Goal: Task Accomplishment & Management: Use online tool/utility

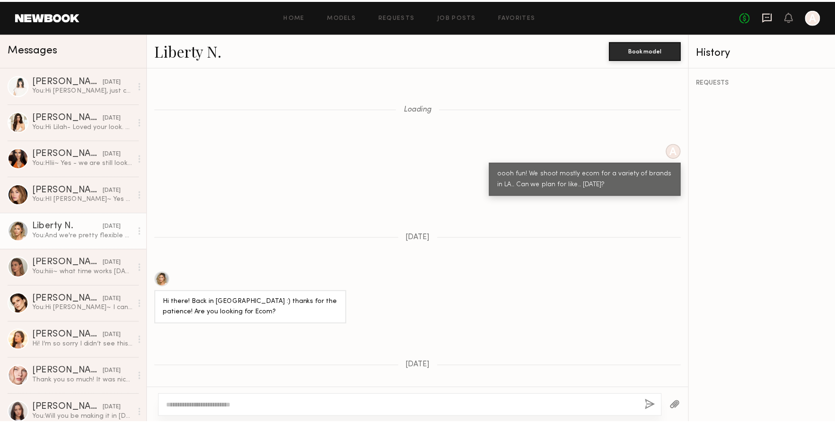
scroll to position [487, 0]
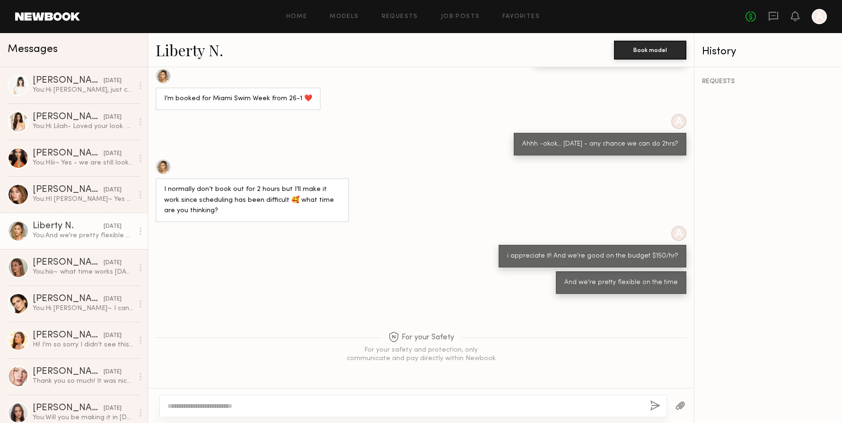
click at [59, 21] on header "Home Models Requests Job Posts Favorites Sign Out No fees up to $5,000 A" at bounding box center [421, 16] width 842 height 33
click at [54, 17] on link at bounding box center [47, 16] width 65 height 9
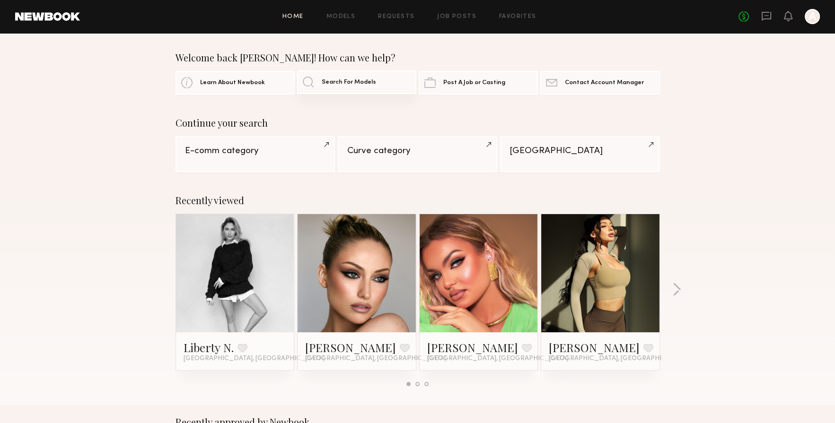
click at [333, 82] on span "Search For Models" at bounding box center [349, 82] width 54 height 6
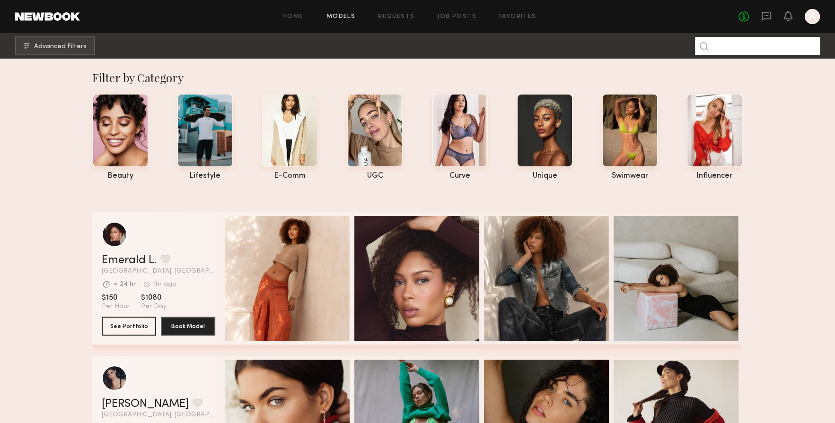
click at [787, 38] on input at bounding box center [757, 46] width 125 height 18
type input "*******"
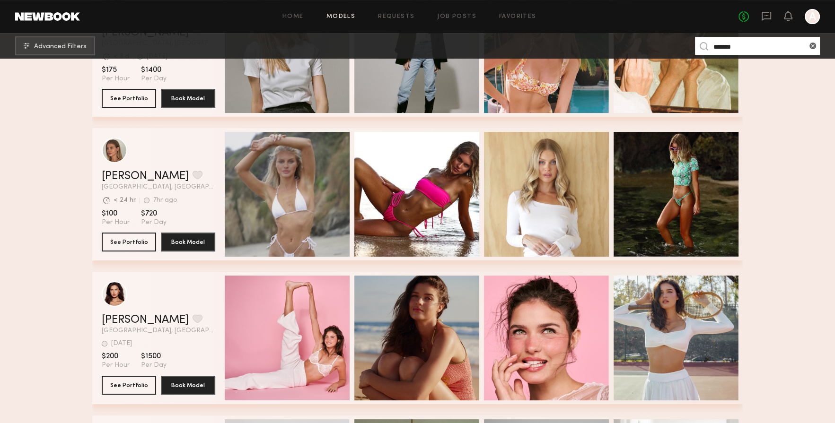
scroll to position [284, 0]
